Goal: Information Seeking & Learning: Learn about a topic

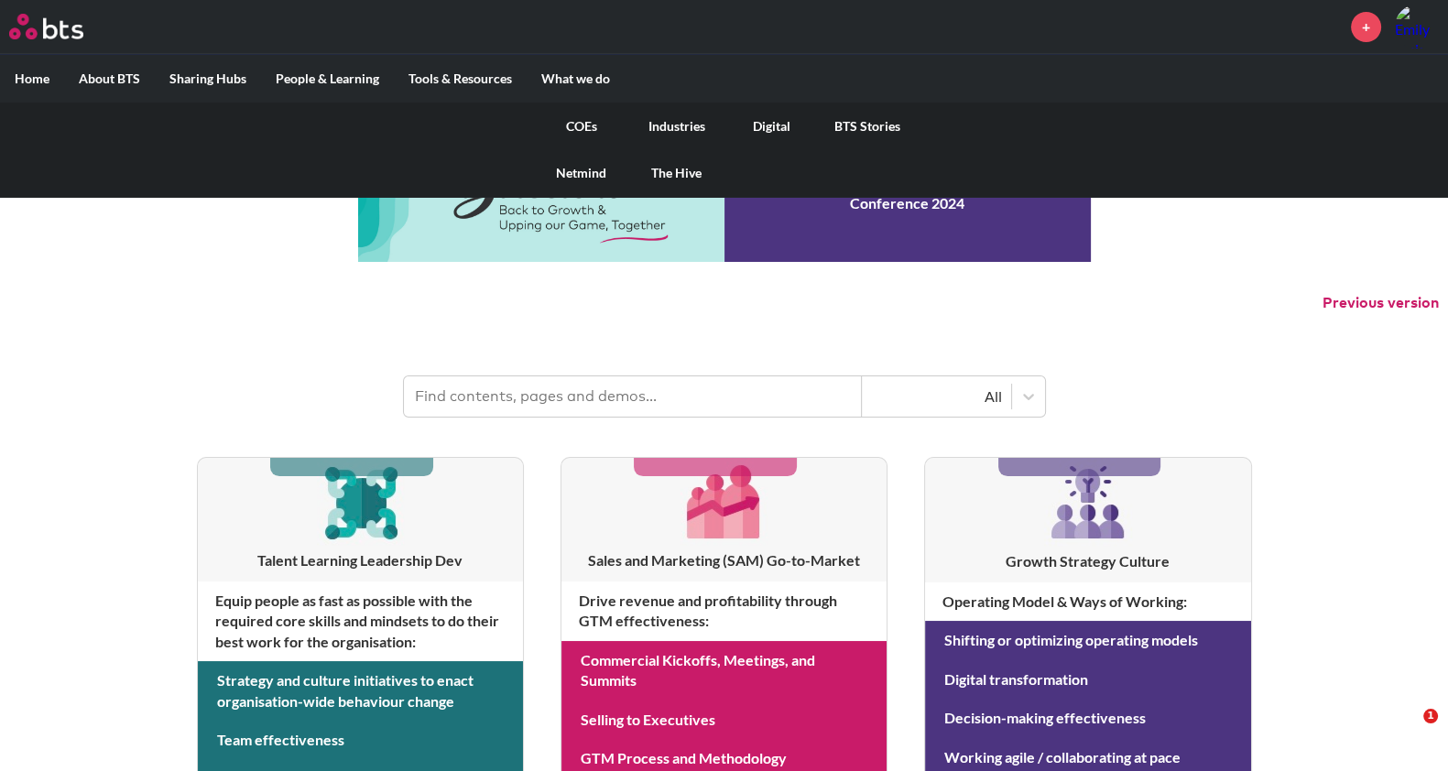
click at [585, 120] on link "COEs" at bounding box center [581, 127] width 95 height 48
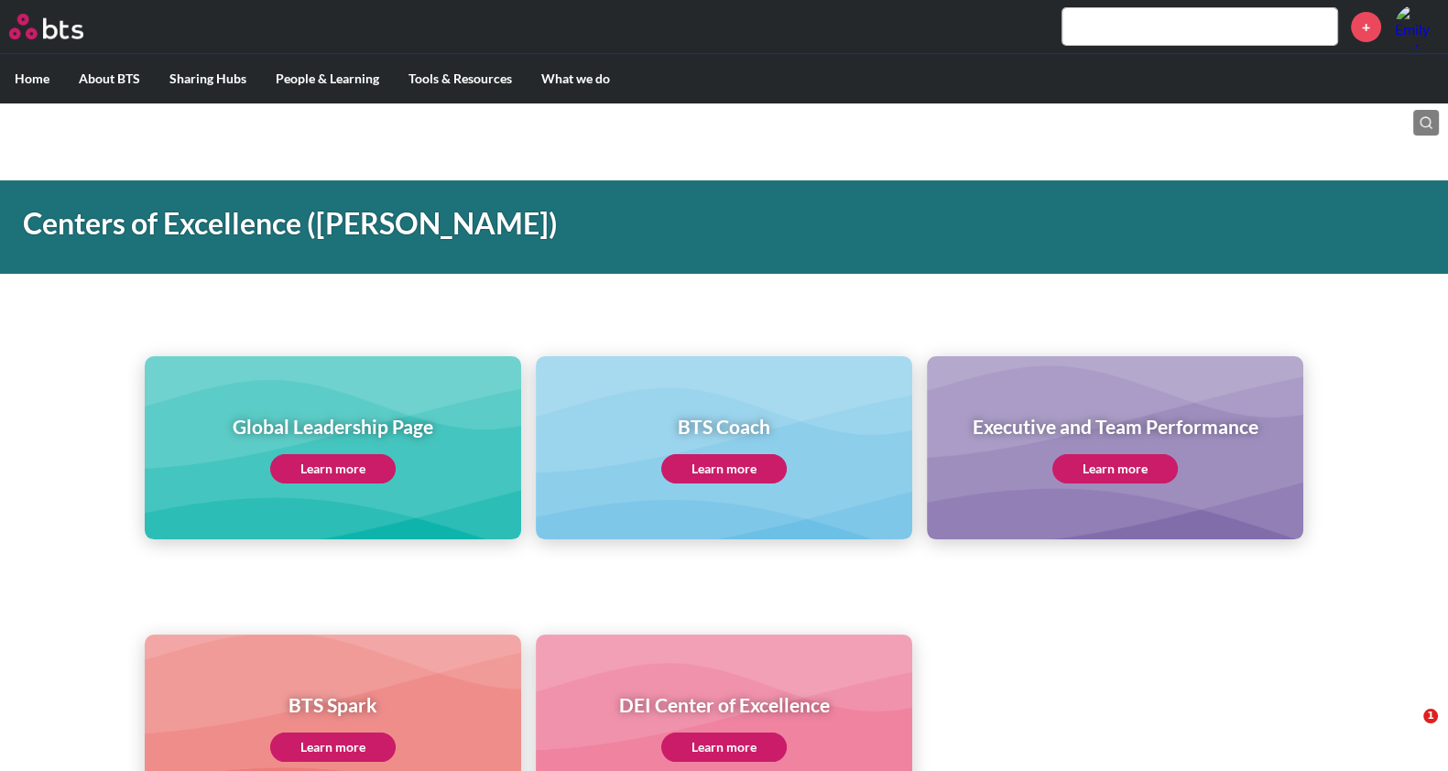
click at [375, 417] on h1 "Global Leadership Page" at bounding box center [333, 426] width 201 height 27
click at [365, 492] on div "Global Leadership Page Learn more" at bounding box center [333, 447] width 376 height 183
click at [364, 473] on link "Learn more" at bounding box center [332, 468] width 125 height 29
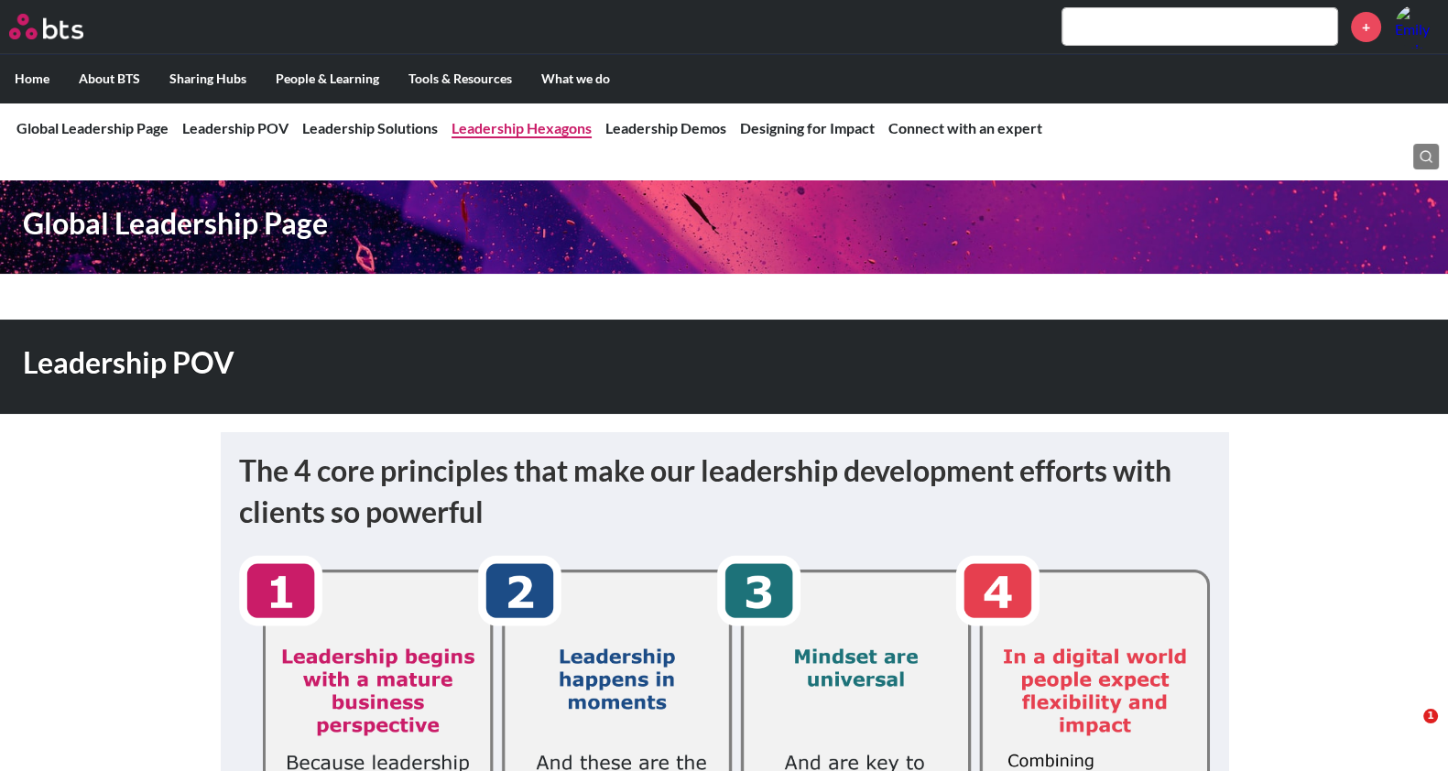
click at [501, 135] on link "Leadership Hexagons" at bounding box center [521, 127] width 140 height 17
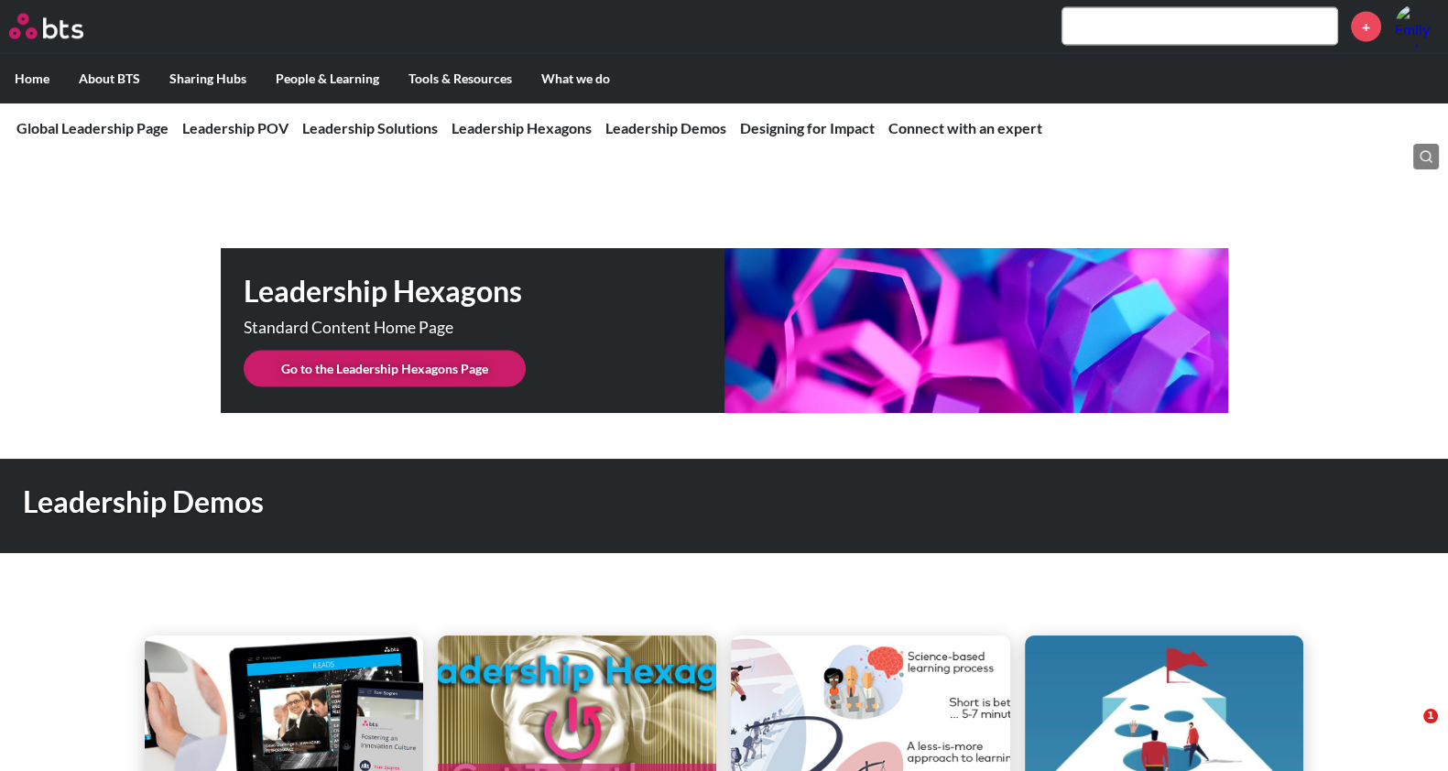
click at [384, 352] on link "Go to the Leadership Hexagons Page" at bounding box center [385, 369] width 282 height 37
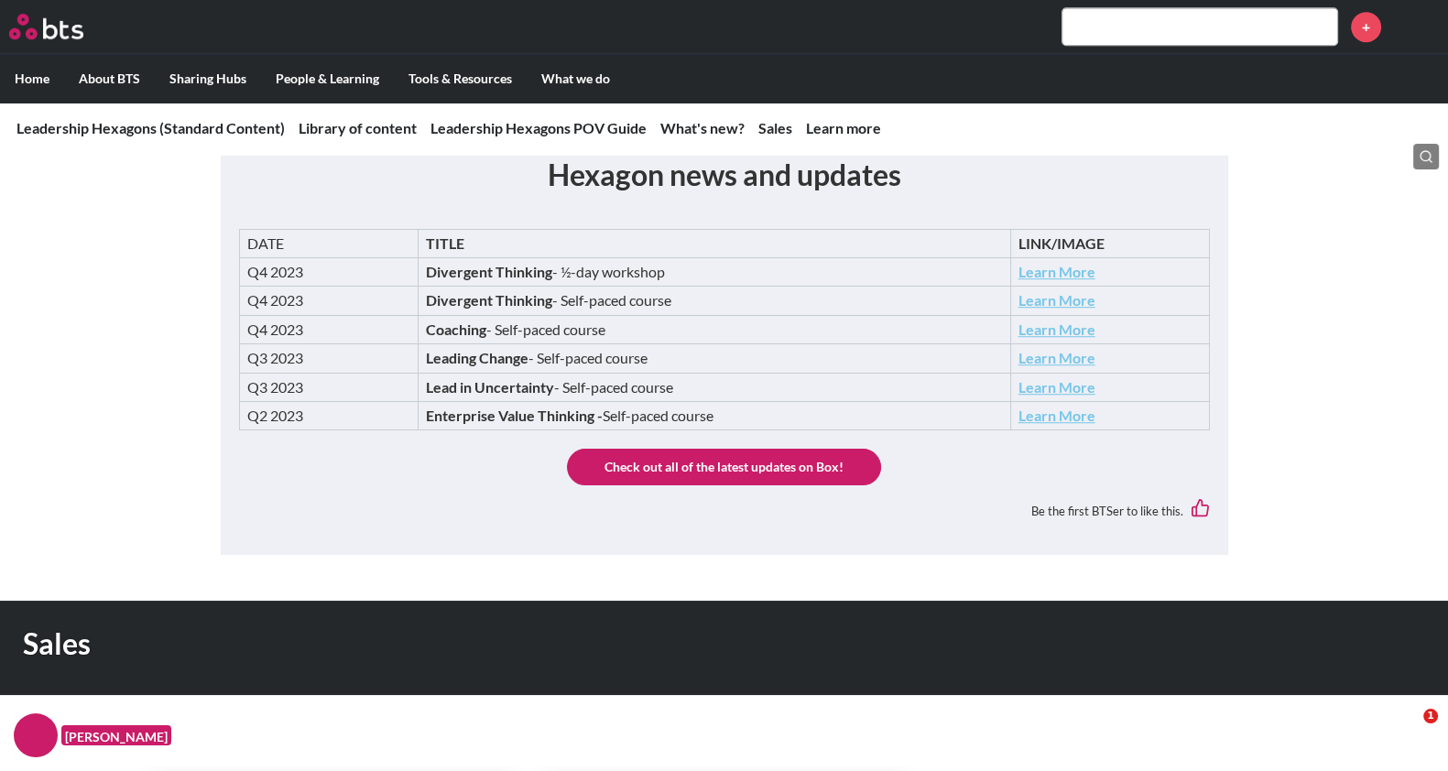
scroll to position [1946, 0]
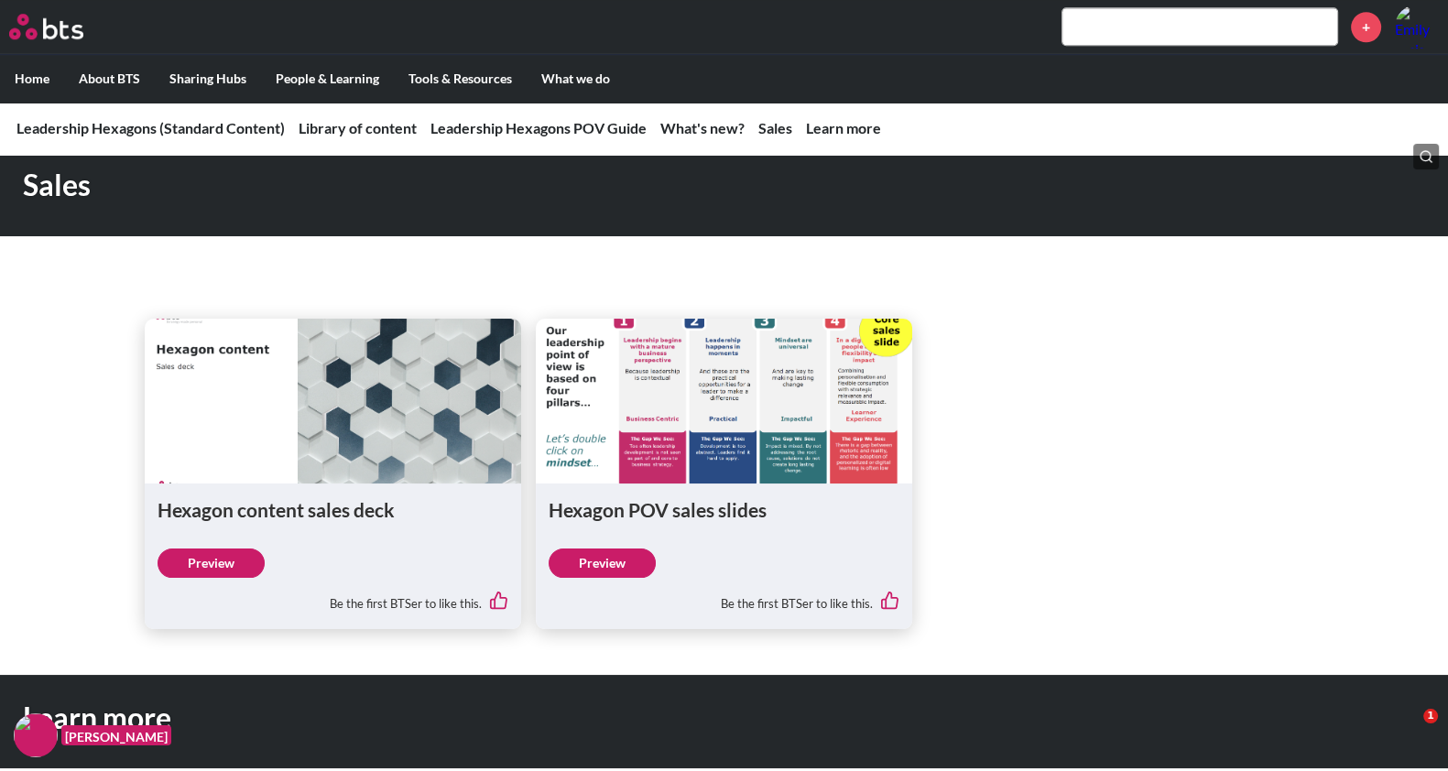
click at [687, 360] on figure at bounding box center [724, 401] width 376 height 165
click at [272, 480] on figure at bounding box center [333, 401] width 376 height 165
click at [326, 538] on div "Hexagon content sales deck Preview Be the first BTSer to like this." at bounding box center [333, 557] width 376 height 146
click at [222, 571] on link "Preview" at bounding box center [211, 563] width 107 height 29
